Goal: Contribute content: Contribute content

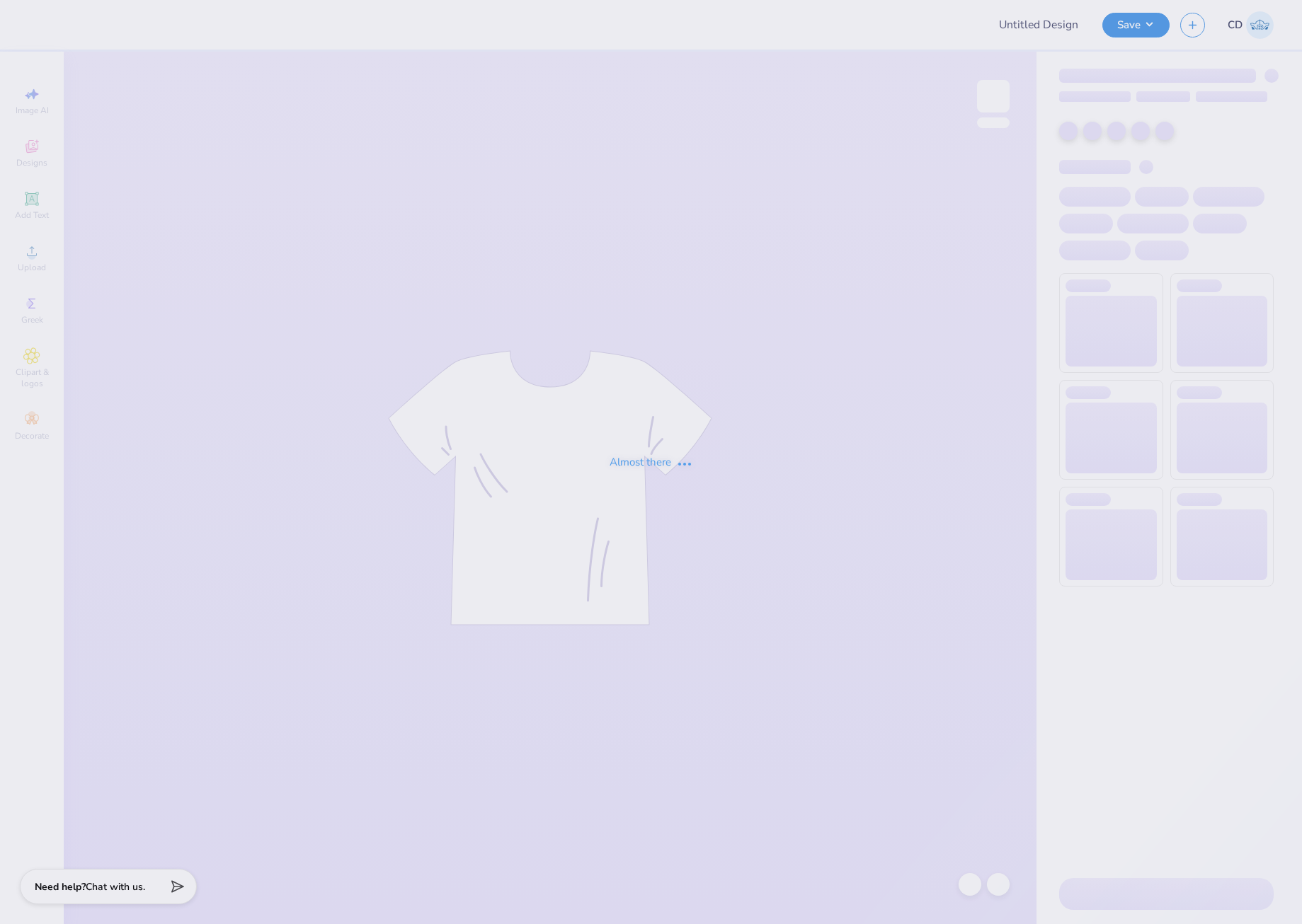
type input "Homecoming"
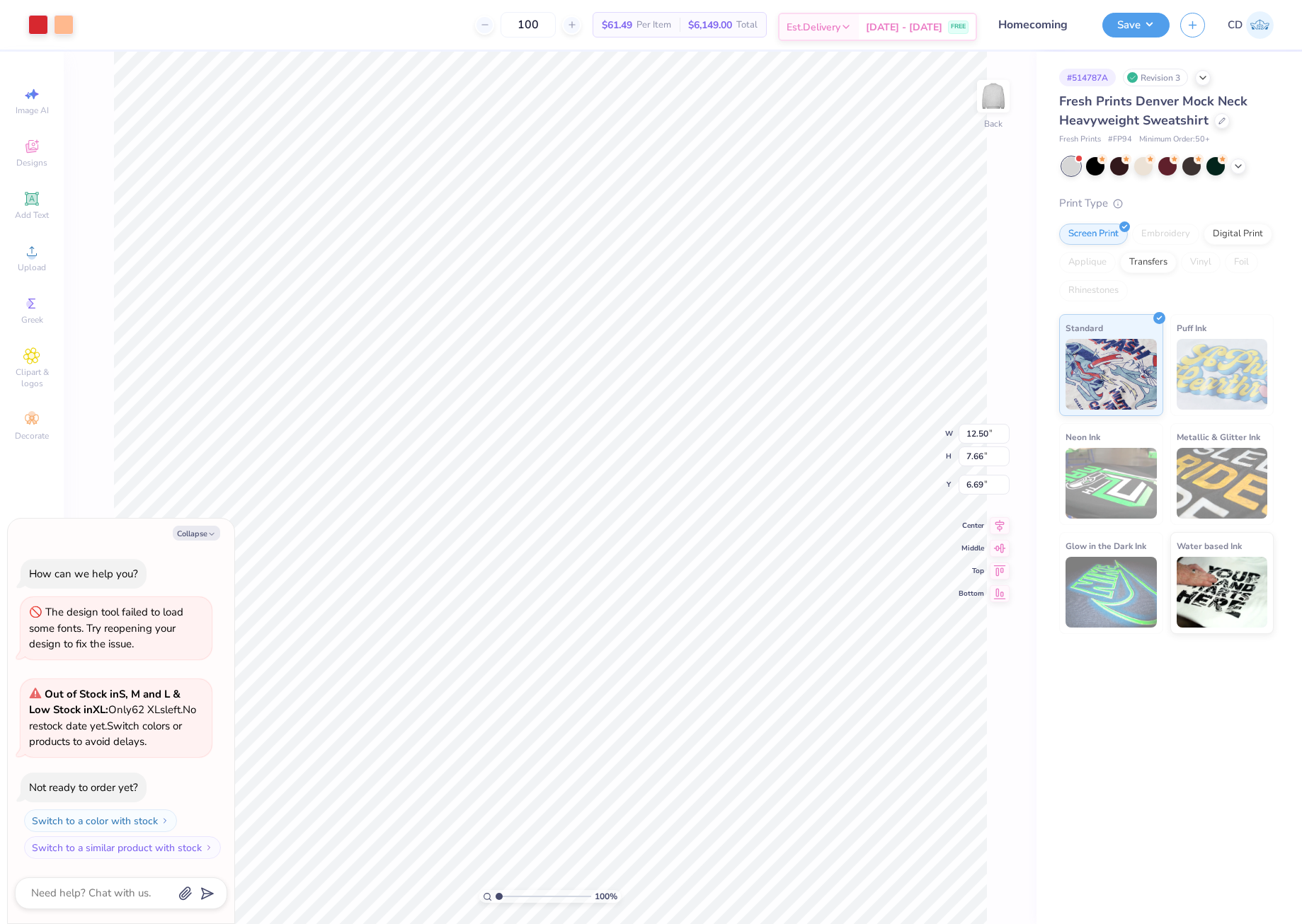
type textarea "x"
type input "11.47"
type input "3.35"
type input "3.00"
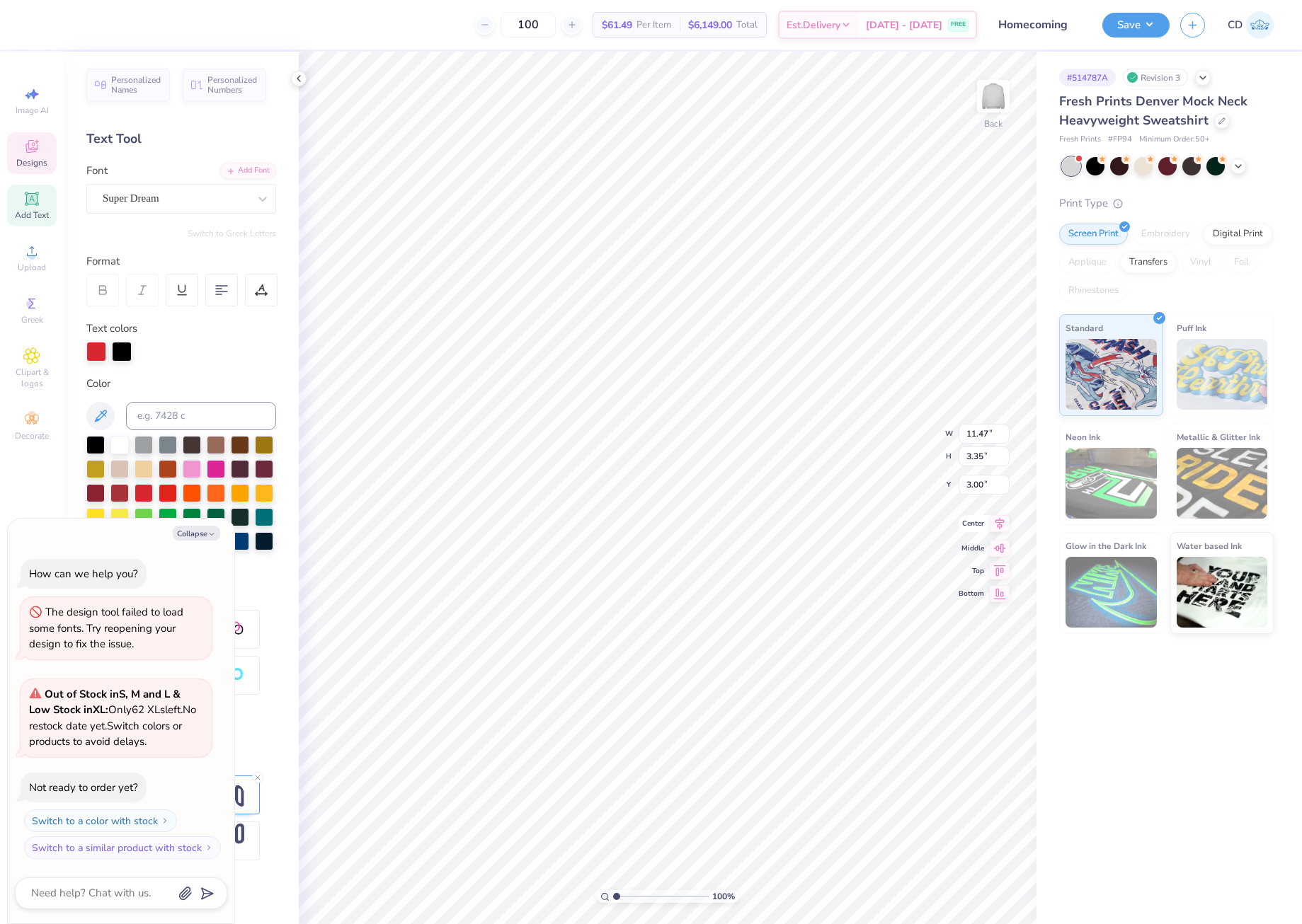
click at [1001, 524] on icon at bounding box center [999, 523] width 20 height 17
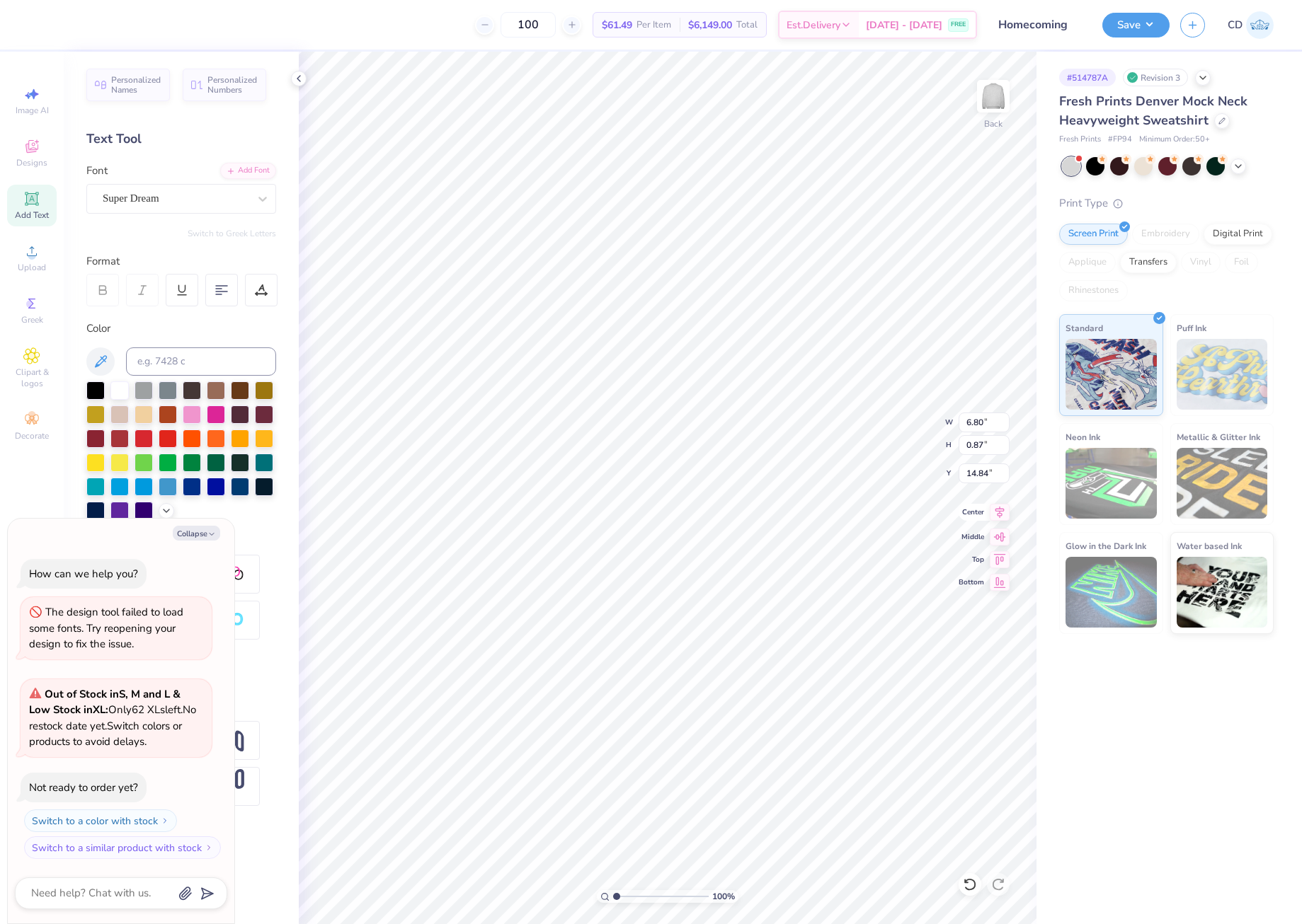
click at [1002, 505] on icon at bounding box center [999, 512] width 20 height 17
type textarea "x"
type input "12.50"
type input "7.66"
type input "6.69"
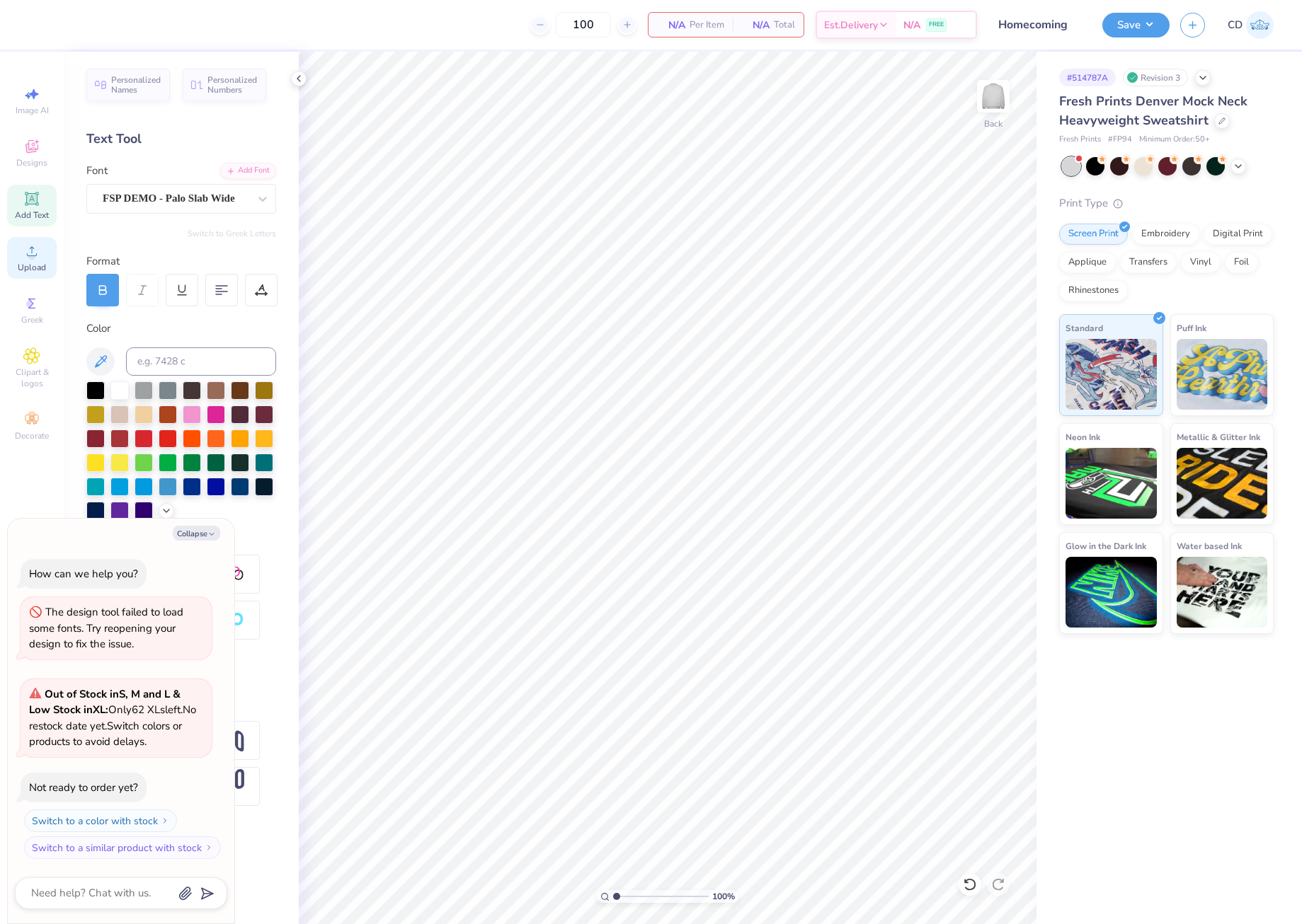
click at [27, 255] on icon at bounding box center [31, 251] width 10 height 10
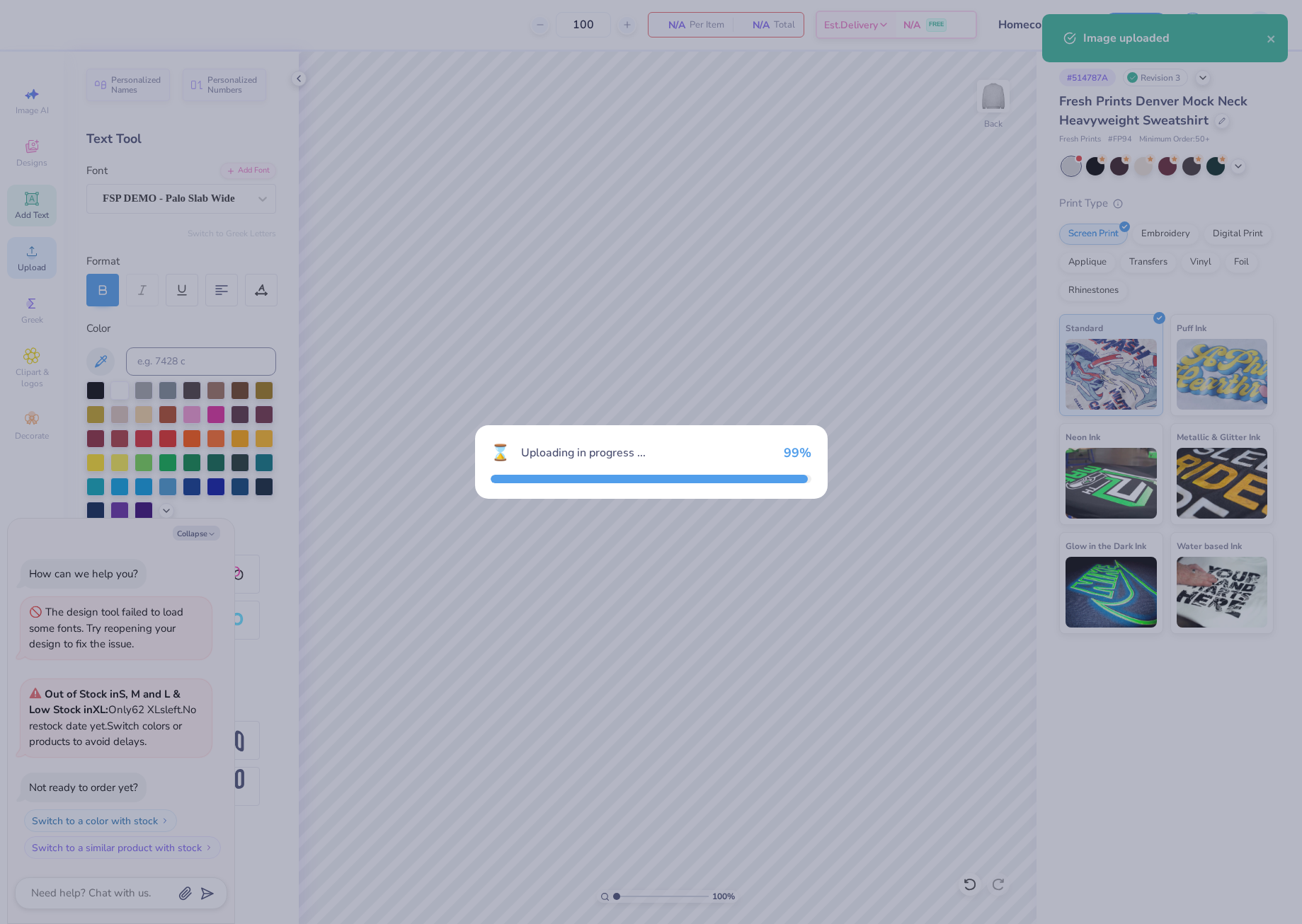
type textarea "x"
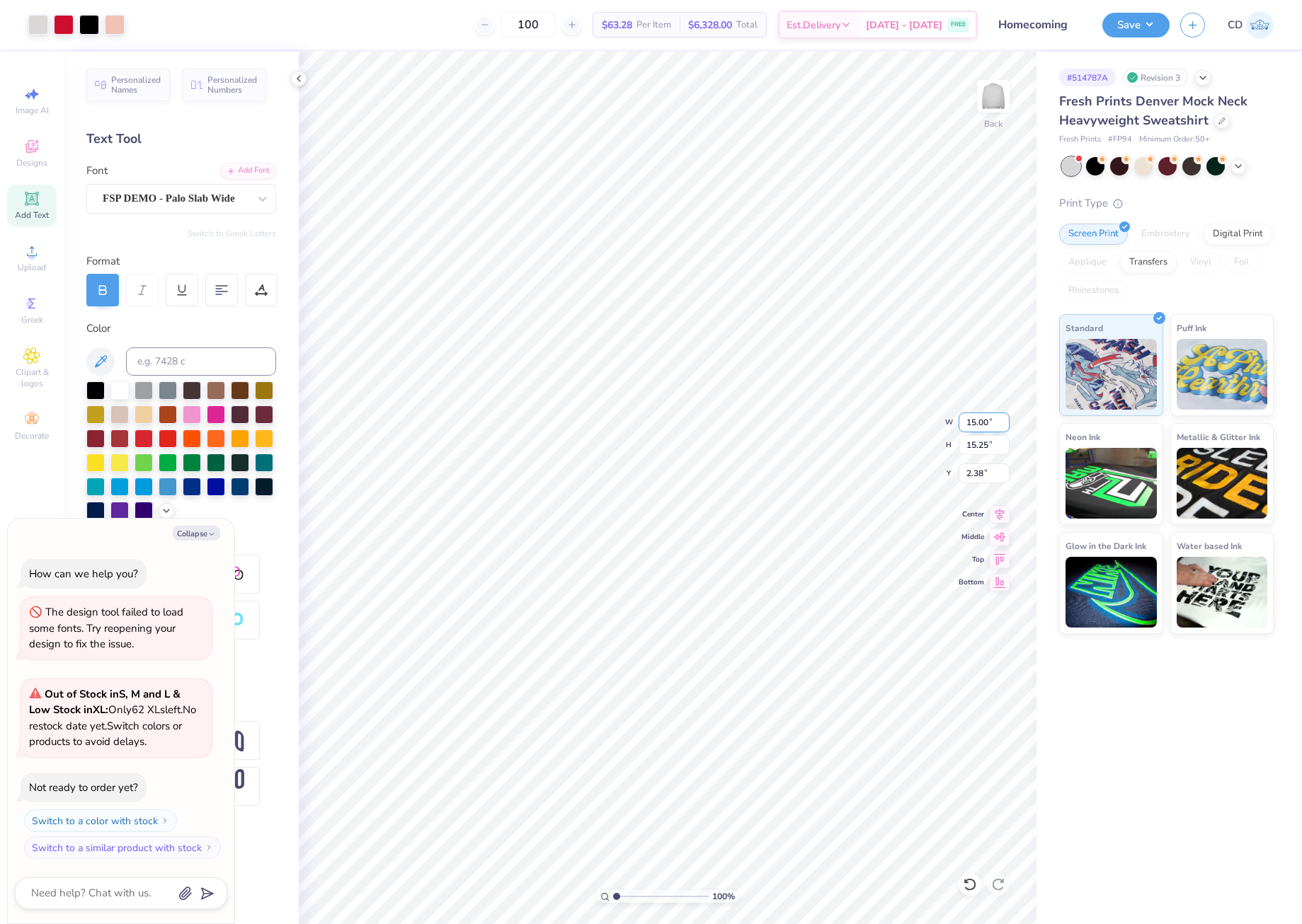
drag, startPoint x: 962, startPoint y: 423, endPoint x: 991, endPoint y: 423, distance: 29.0
click at [991, 423] on input "15.00" at bounding box center [984, 423] width 51 height 20
type input "12.5"
type textarea "x"
type input "12.50"
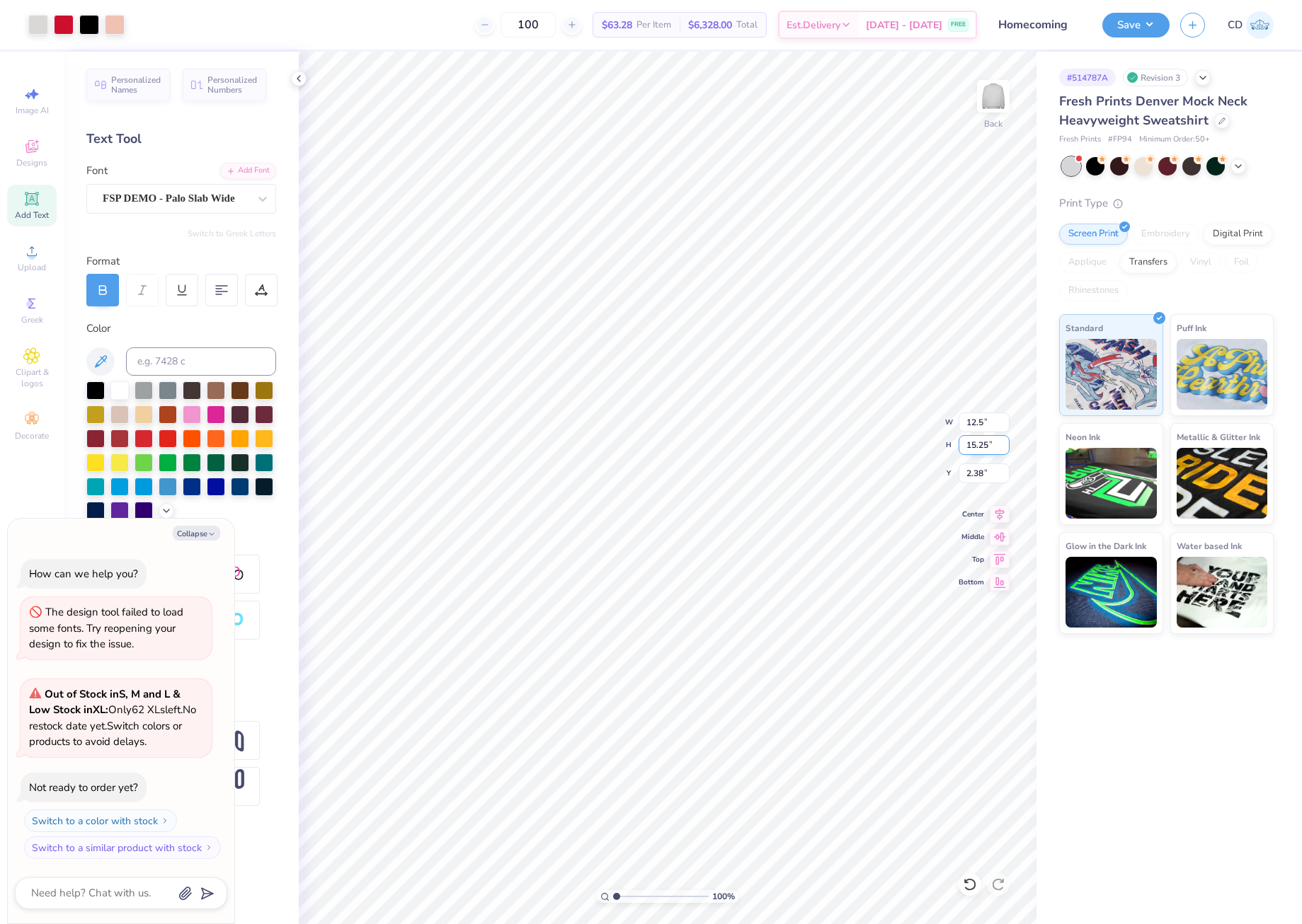
type input "12.71"
type input "3.65"
click at [31, 237] on div "Image AI Designs Add Text Upload Greek Clipart & logos Decorate" at bounding box center [32, 263] width 50 height 367
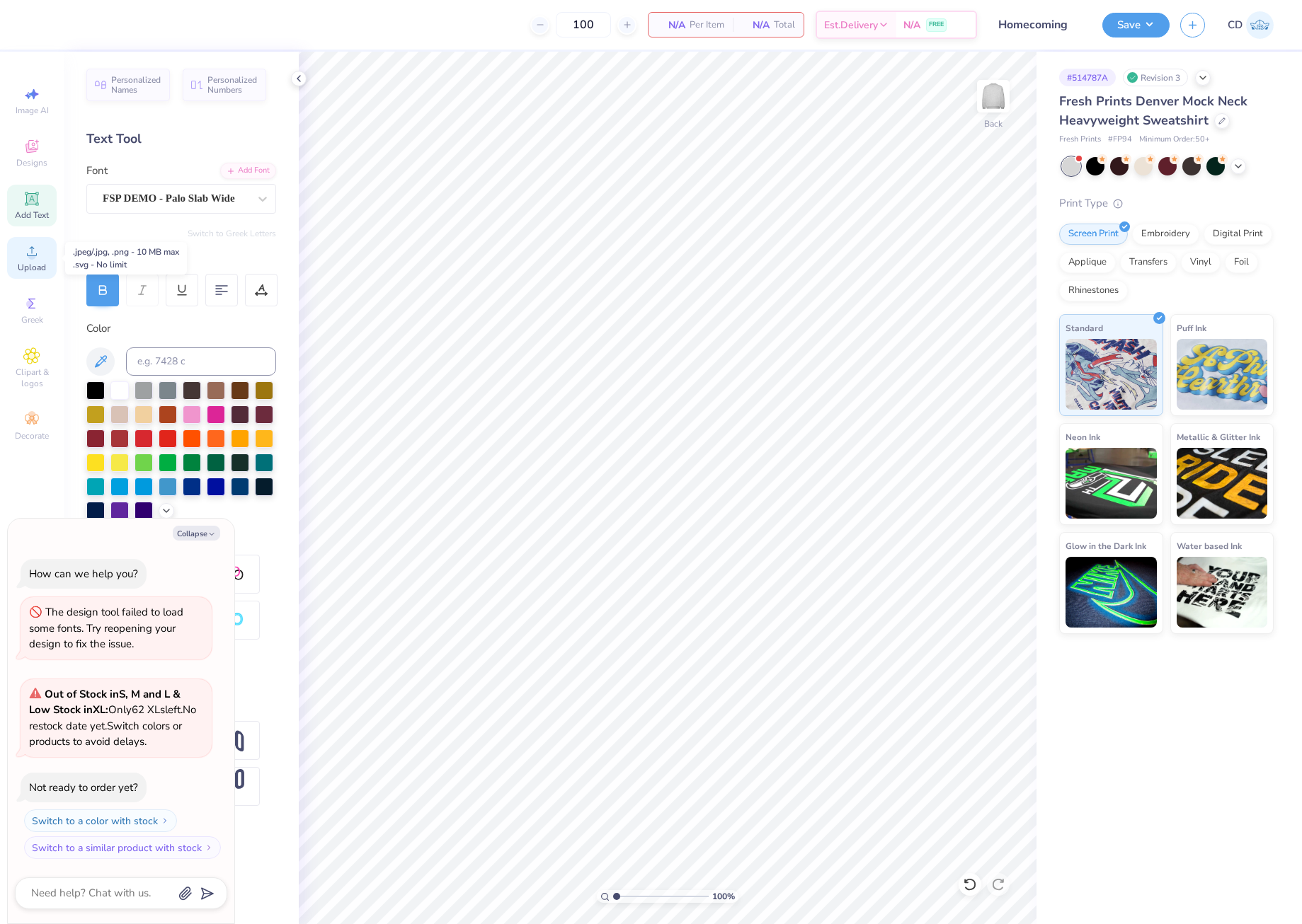
click at [48, 259] on div "Upload" at bounding box center [32, 258] width 50 height 42
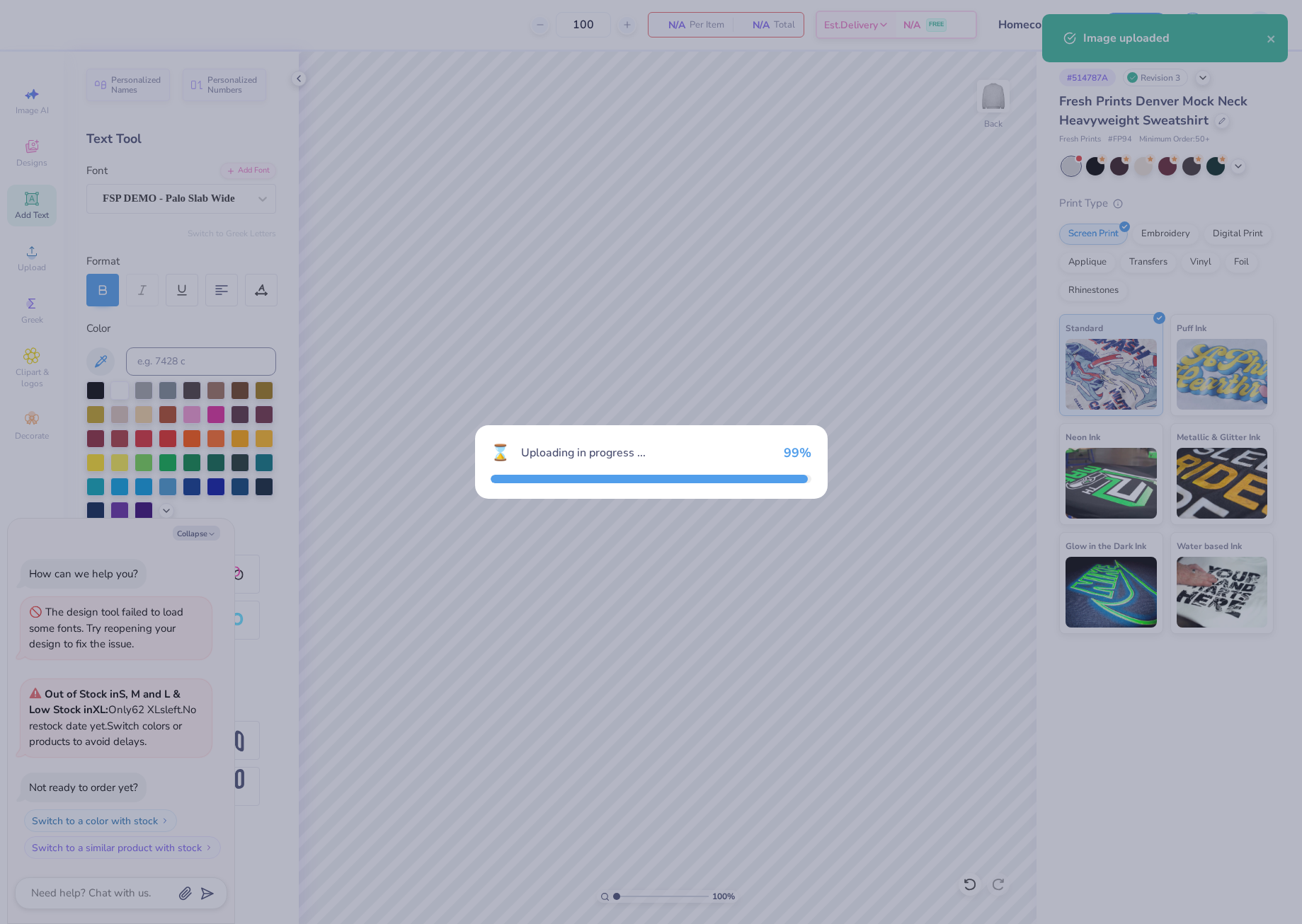
type textarea "x"
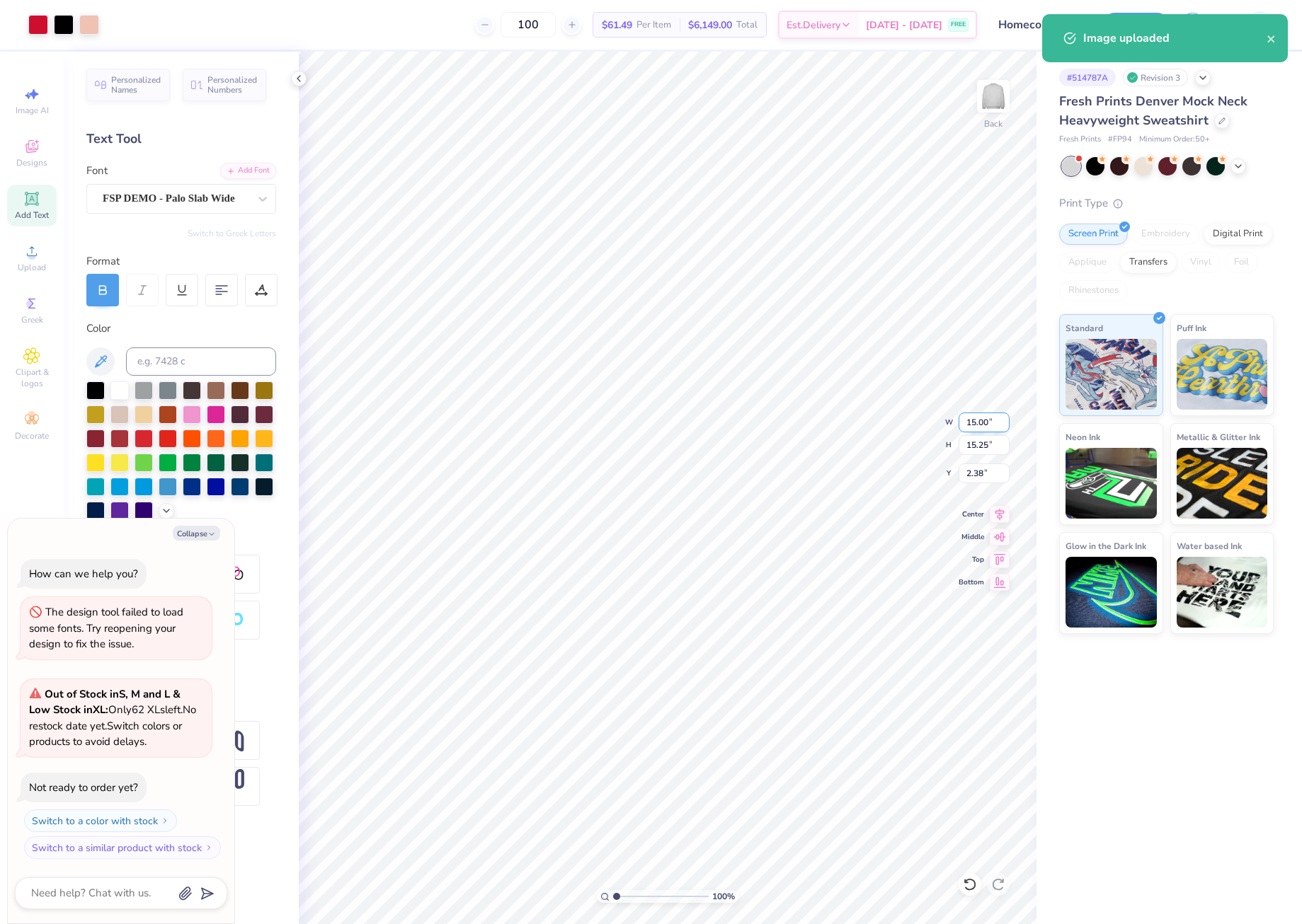
drag, startPoint x: 963, startPoint y: 419, endPoint x: 993, endPoint y: 421, distance: 30.1
click at [993, 421] on input "15.00" at bounding box center [984, 423] width 51 height 20
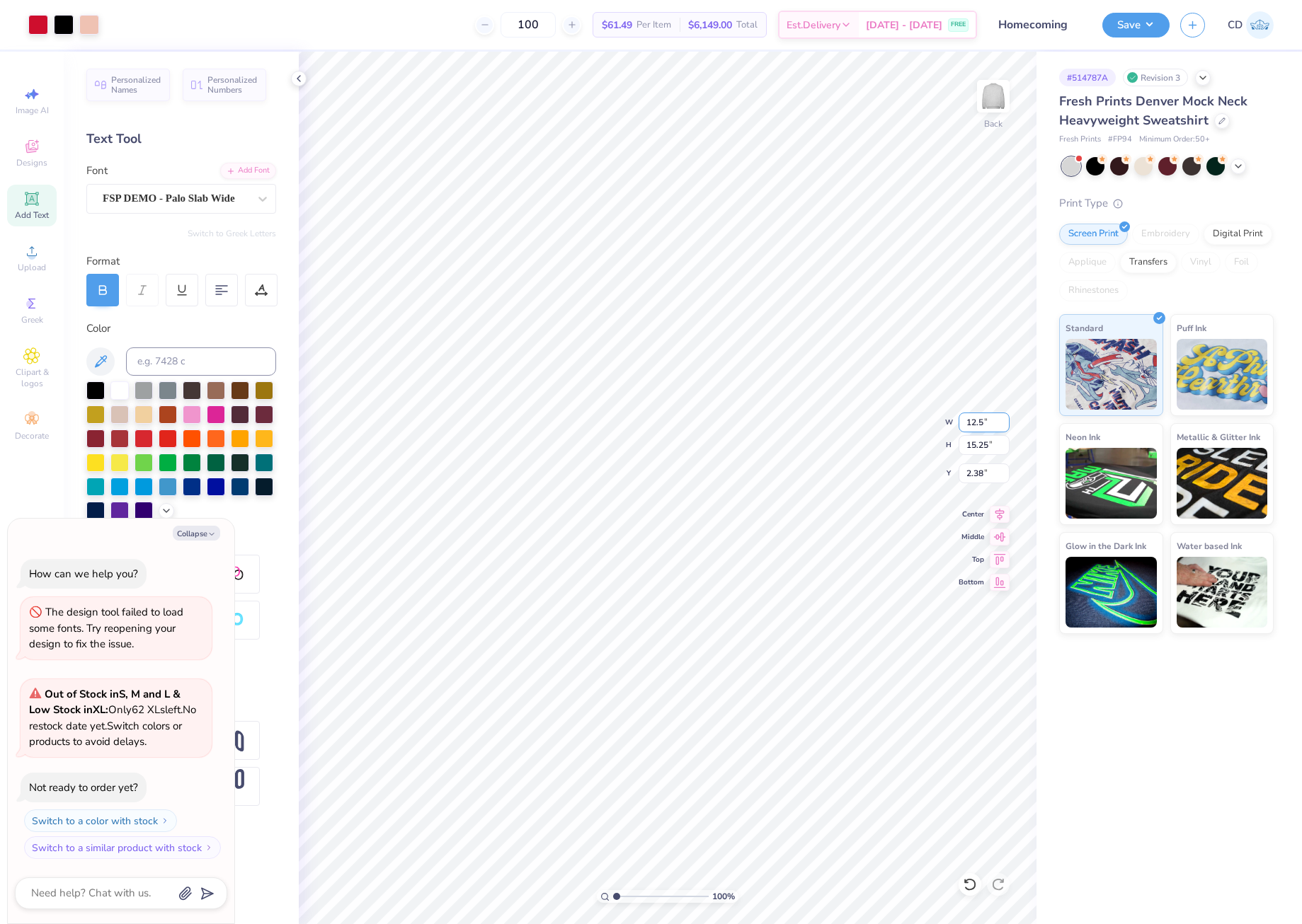
type input "12.5"
type textarea "x"
type input "12.50"
type input "12.71"
drag, startPoint x: 966, startPoint y: 474, endPoint x: 986, endPoint y: 475, distance: 20.0
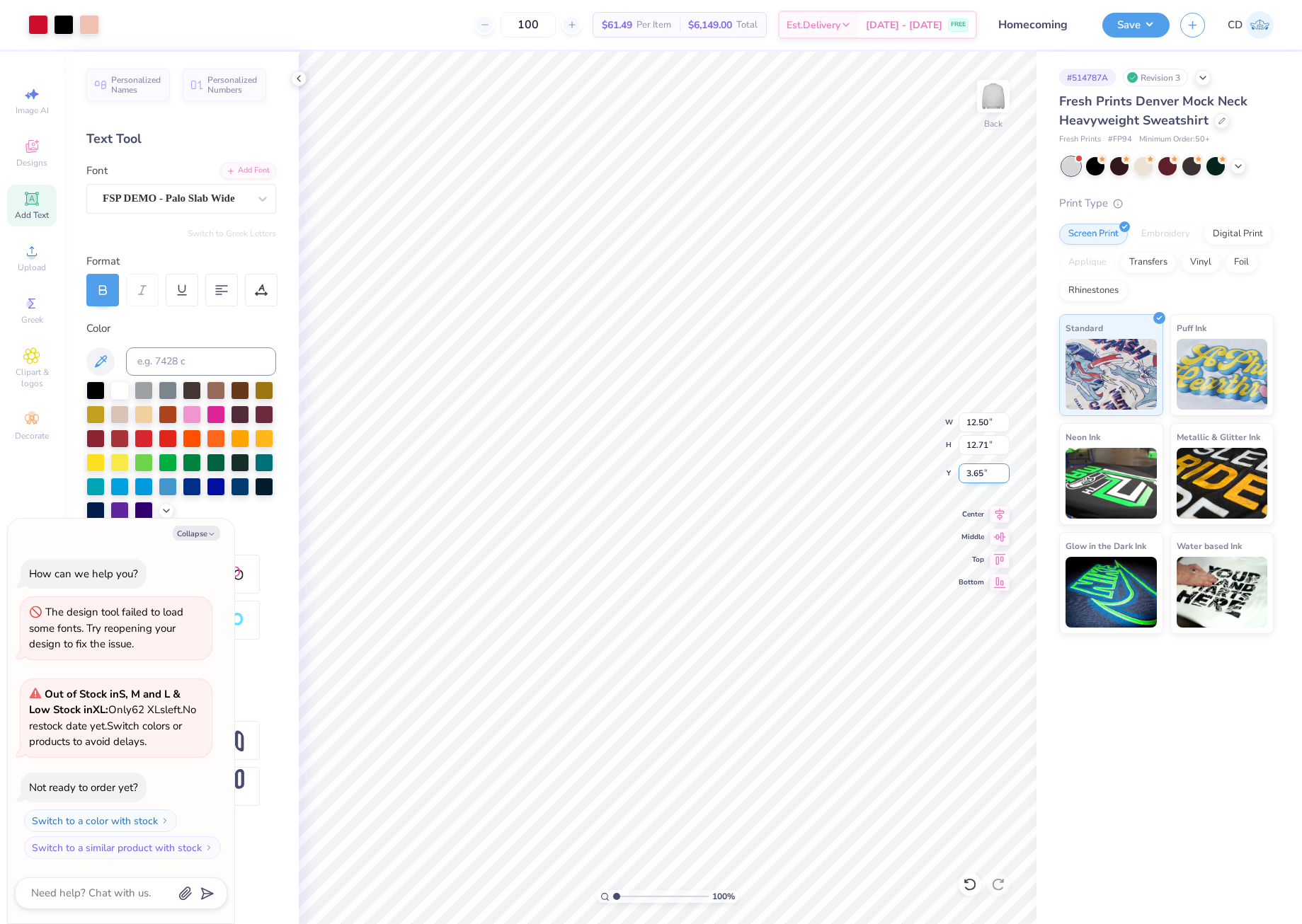
click at [986, 475] on input "3.65" at bounding box center [984, 473] width 51 height 20
type input "3"
type textarea "x"
type input "3.00"
click at [86, 17] on div at bounding box center [89, 23] width 20 height 20
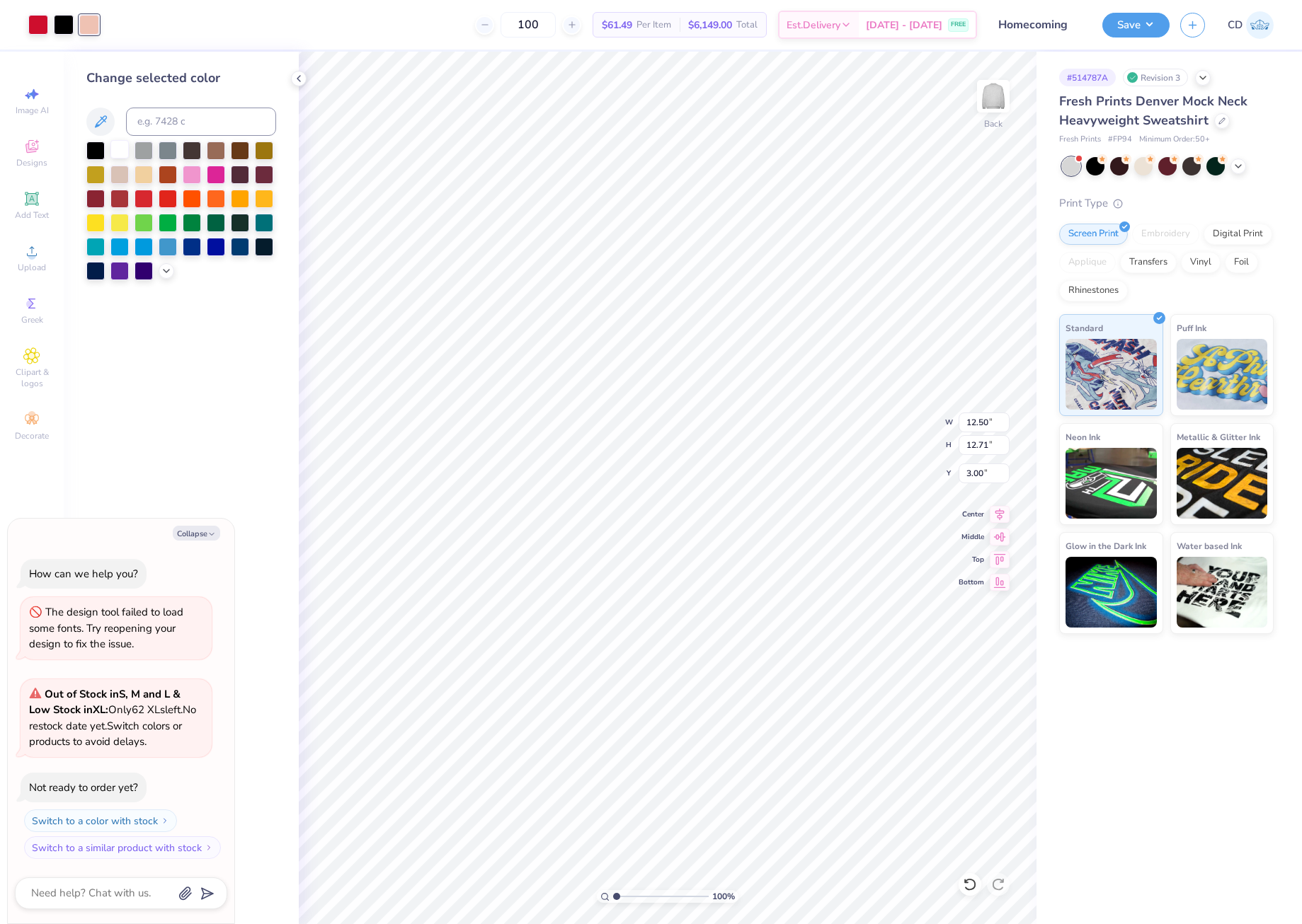
click at [116, 151] on div at bounding box center [119, 149] width 19 height 19
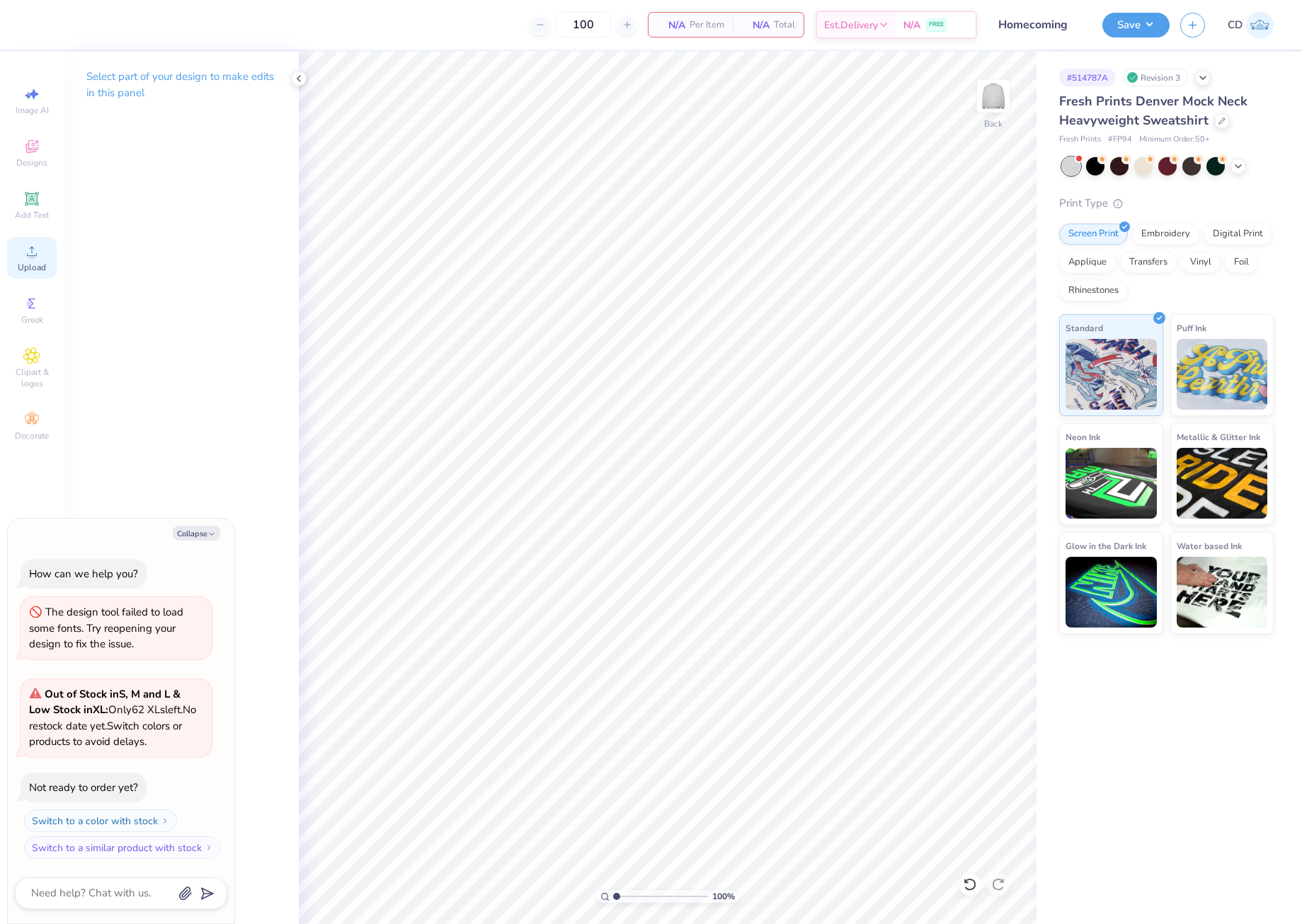
click at [35, 258] on icon at bounding box center [31, 251] width 17 height 17
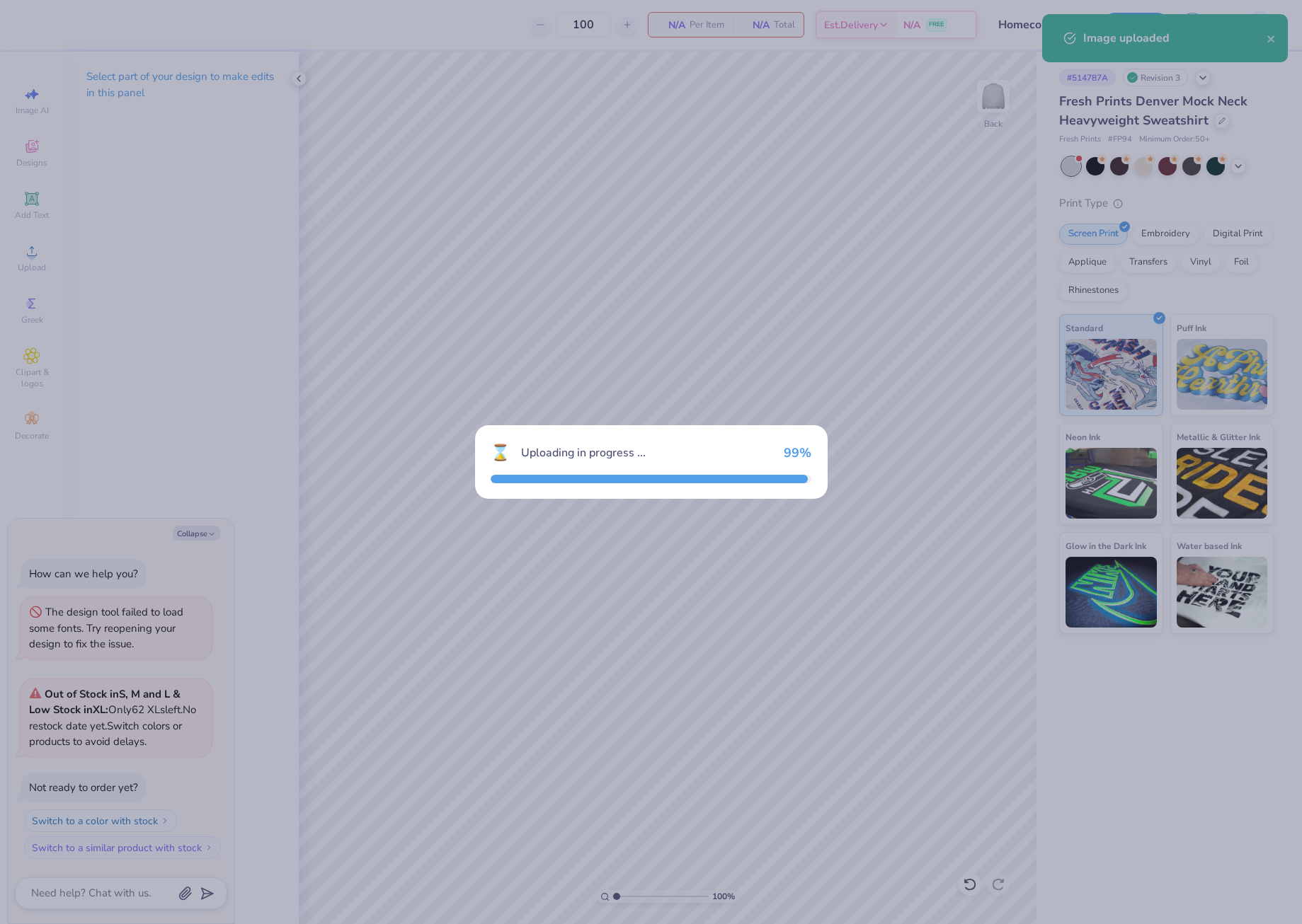
type textarea "x"
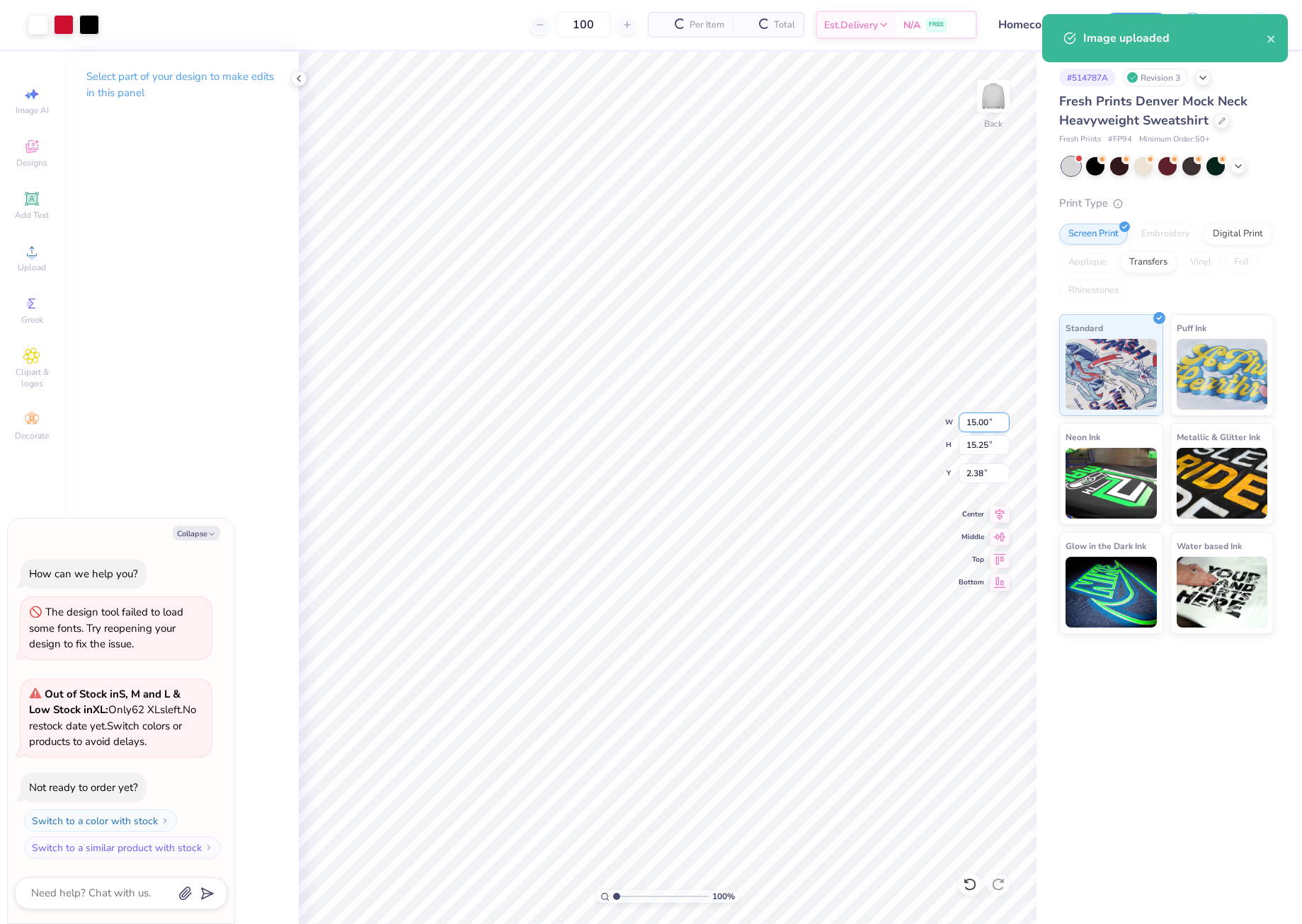
drag, startPoint x: 967, startPoint y: 424, endPoint x: 990, endPoint y: 426, distance: 23.1
click at [990, 426] on input "15.00" at bounding box center [984, 423] width 51 height 20
type input "12.5"
type textarea "x"
type input "12.50"
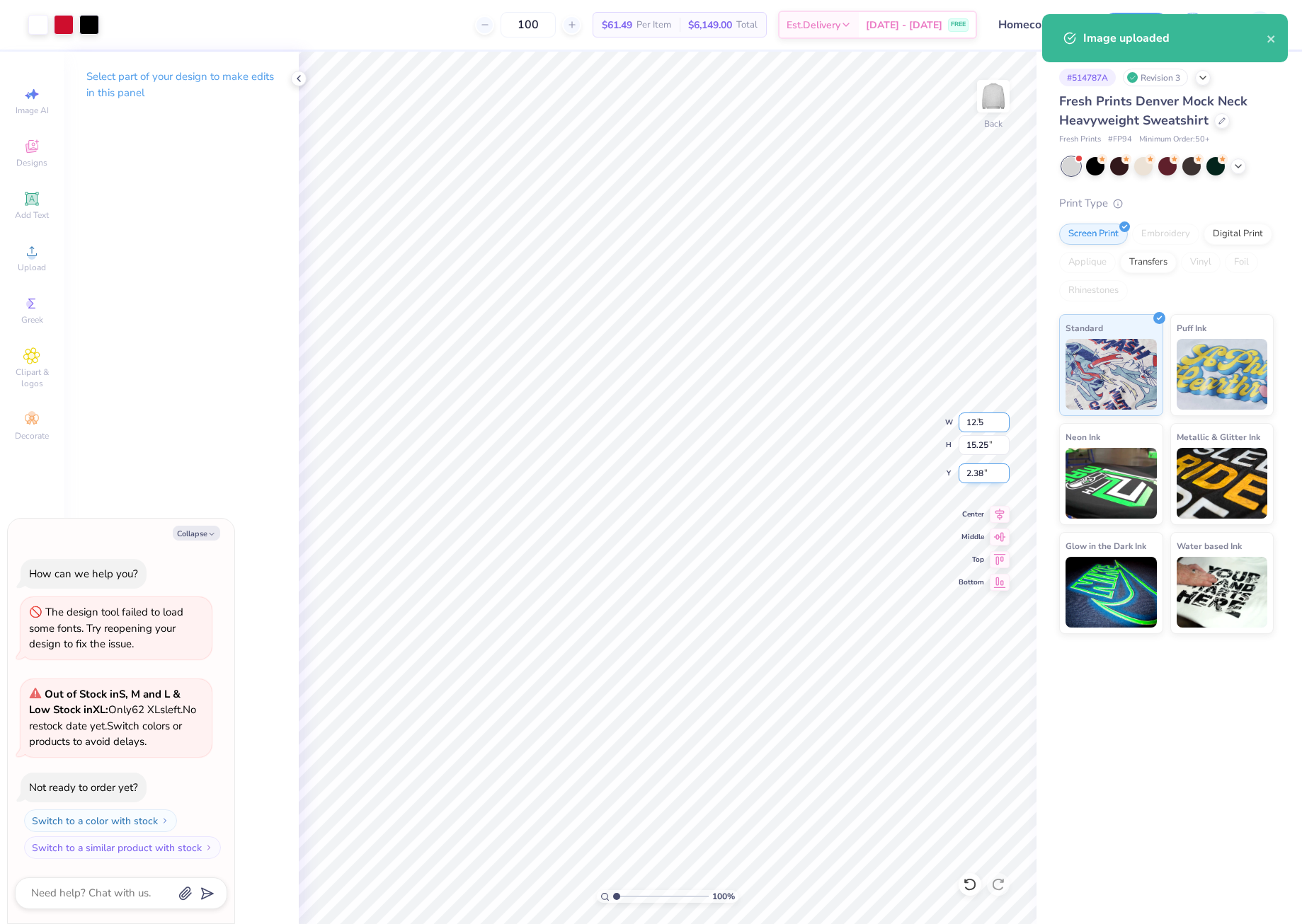
type input "12.71"
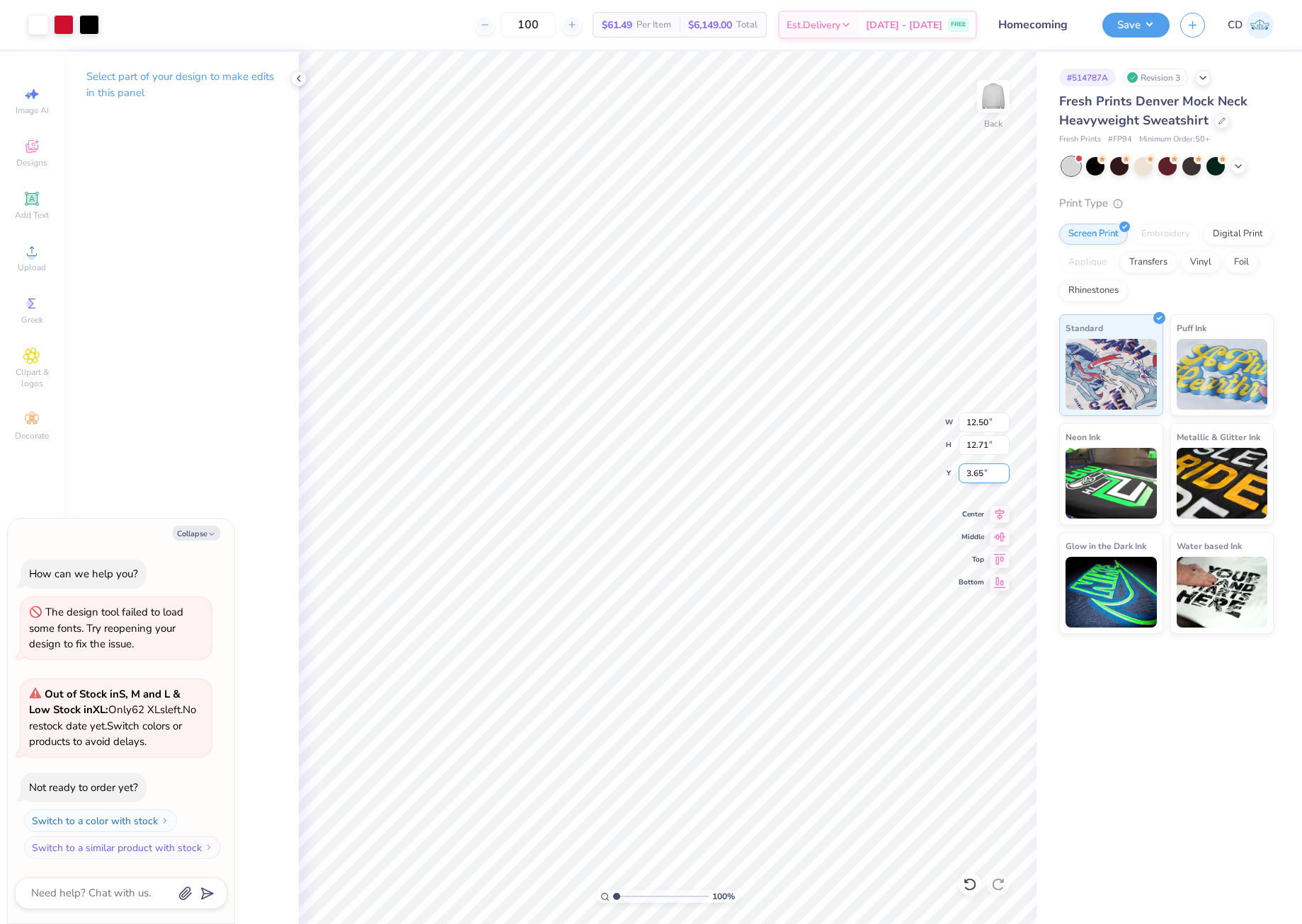
drag, startPoint x: 964, startPoint y: 472, endPoint x: 986, endPoint y: 475, distance: 22.2
click at [986, 475] on input "3.65" at bounding box center [984, 473] width 51 height 20
type input "3"
type textarea "x"
type input "3.00"
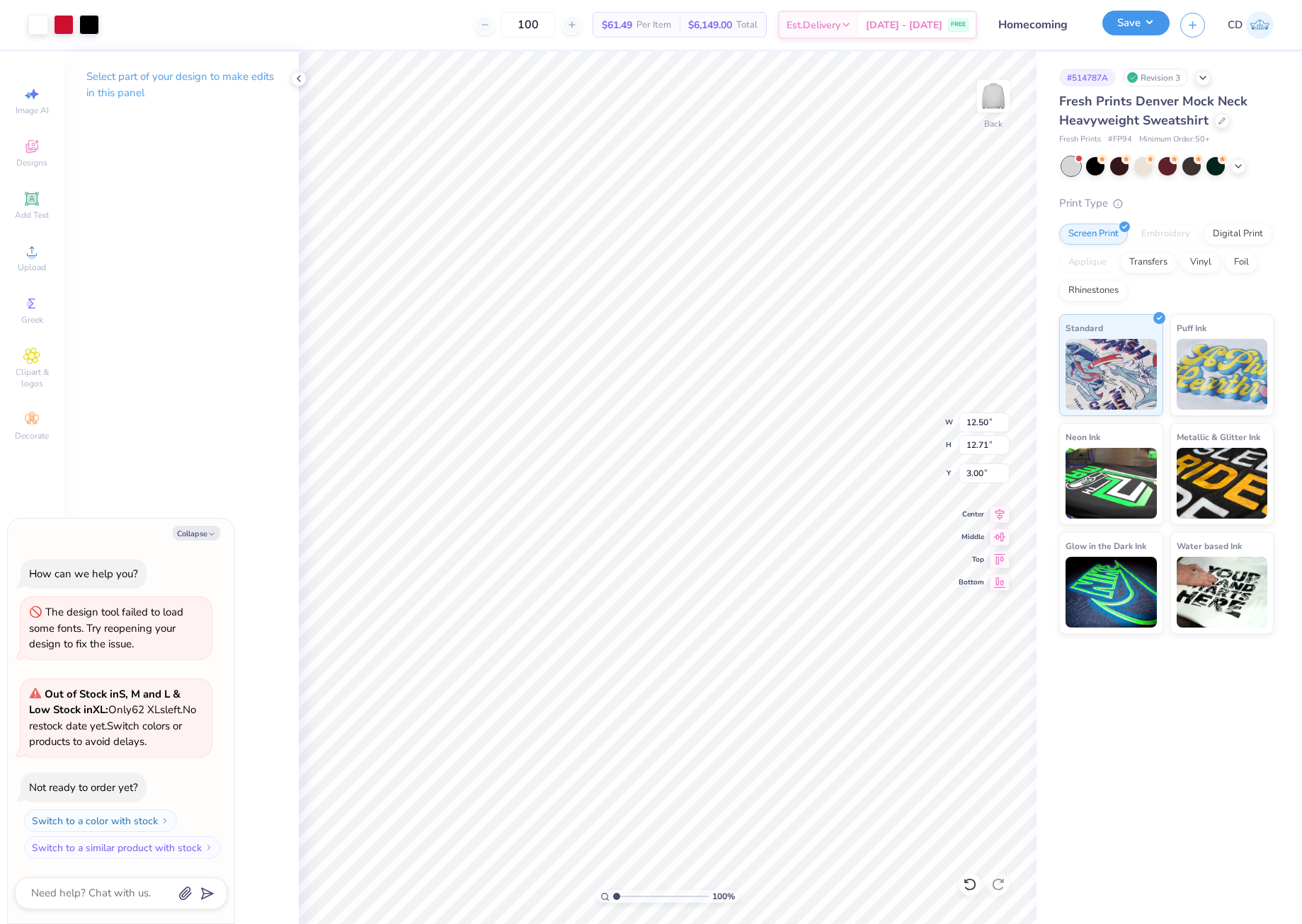
click at [1141, 31] on button "Save" at bounding box center [1136, 23] width 68 height 25
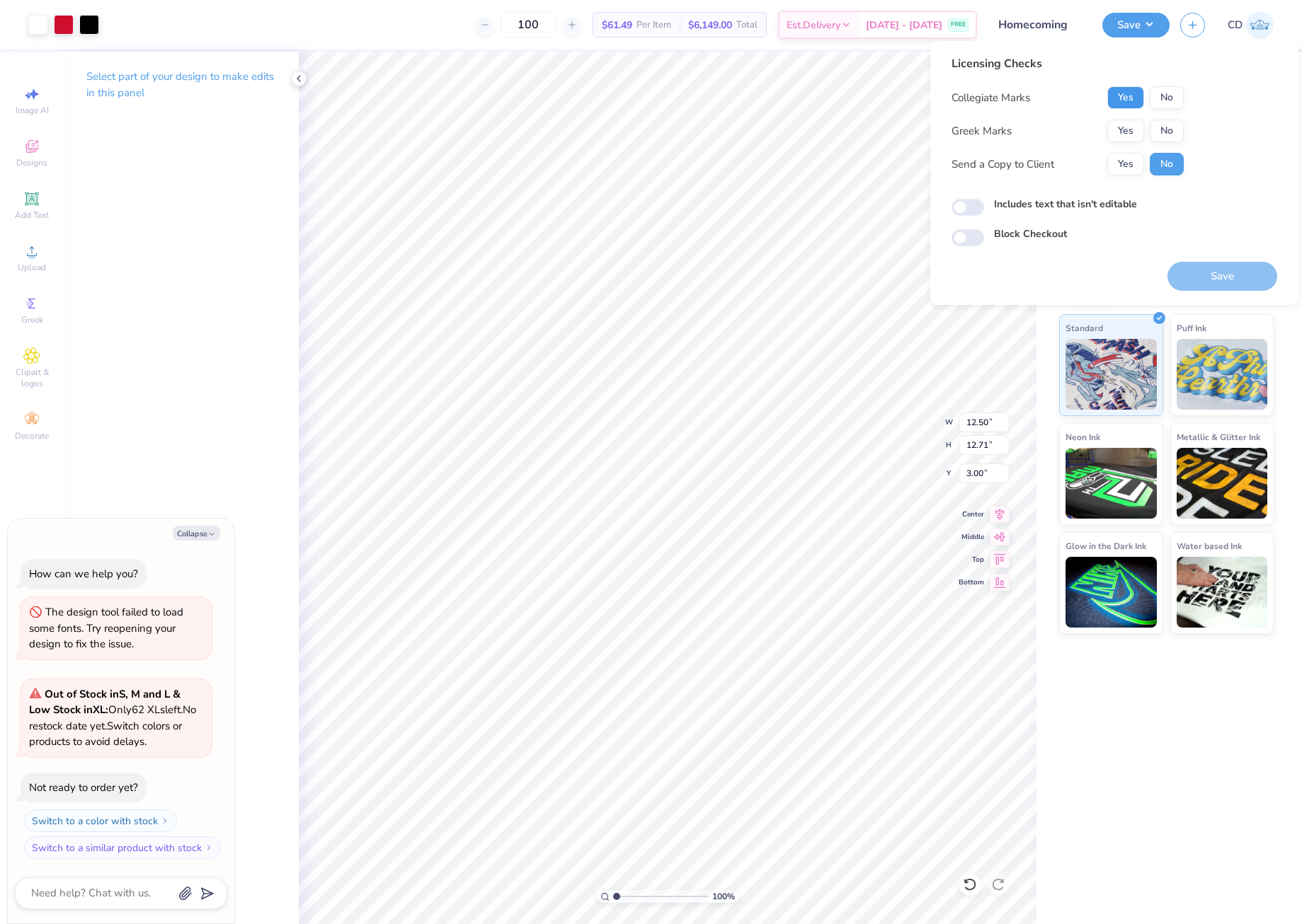
click at [1116, 101] on button "Yes" at bounding box center [1126, 97] width 37 height 23
click at [1166, 132] on button "No" at bounding box center [1167, 131] width 34 height 23
click at [1127, 131] on button "Yes" at bounding box center [1126, 131] width 37 height 23
type textarea "x"
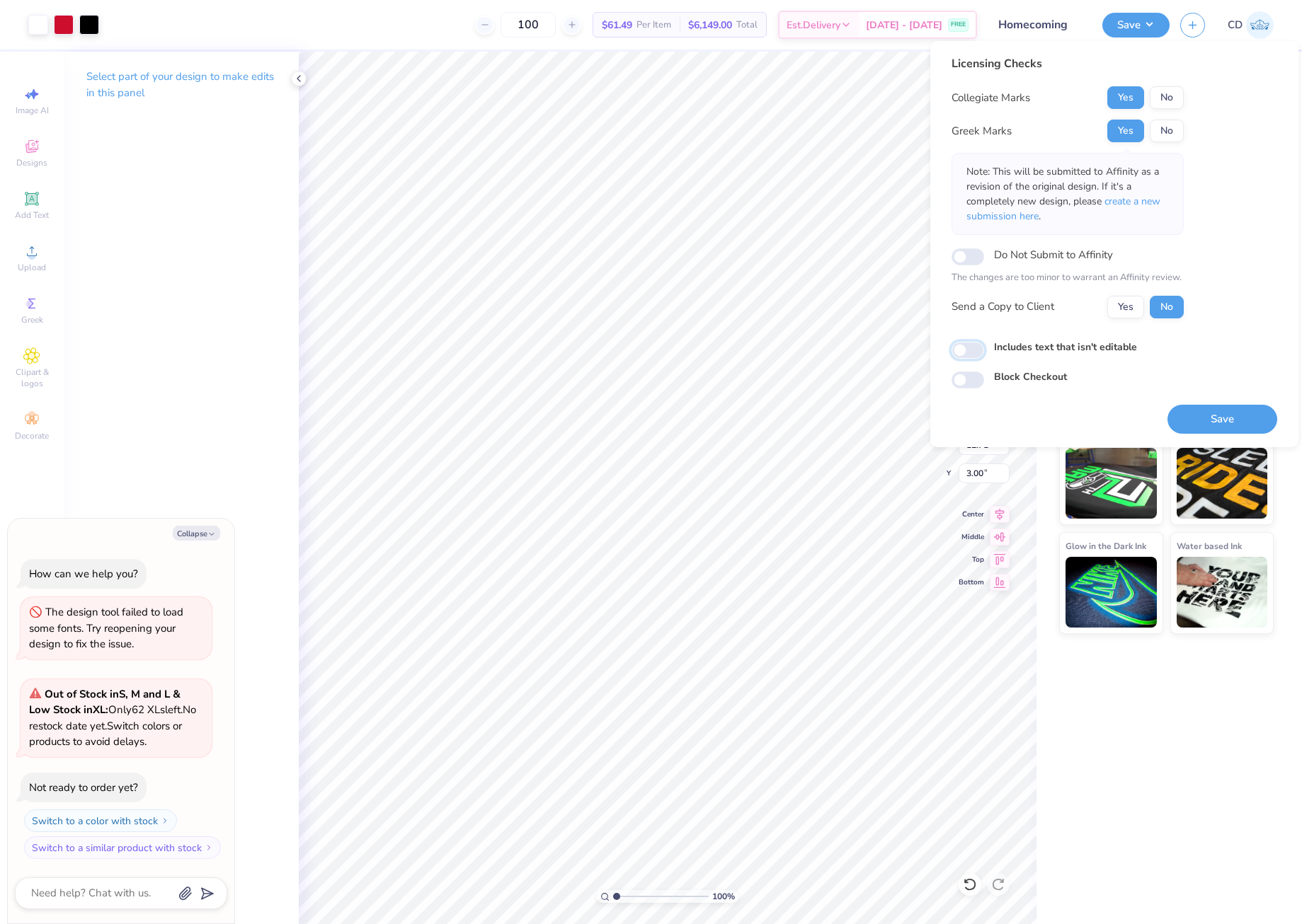
drag, startPoint x: 978, startPoint y: 354, endPoint x: 987, endPoint y: 357, distance: 9.5
click at [978, 354] on input "Includes text that isn't editable" at bounding box center [968, 350] width 32 height 17
checkbox input "true"
click at [1214, 414] on button "Save" at bounding box center [1222, 419] width 110 height 29
type textarea "x"
